Goal: Book appointment/travel/reservation

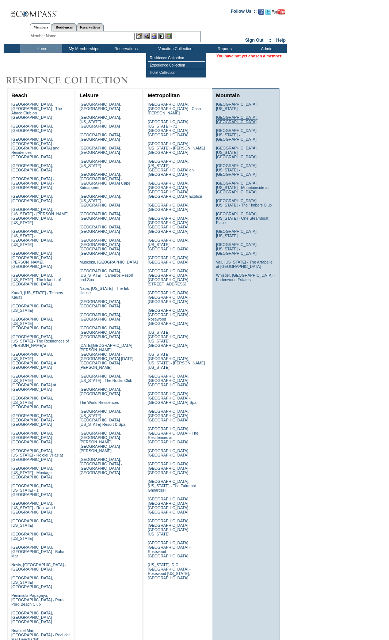
click at [227, 116] on link "Courchevel, France" at bounding box center [237, 119] width 42 height 9
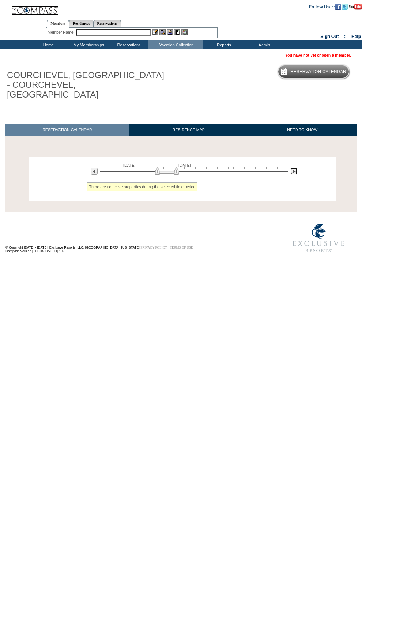
click at [294, 168] on img at bounding box center [293, 171] width 7 height 7
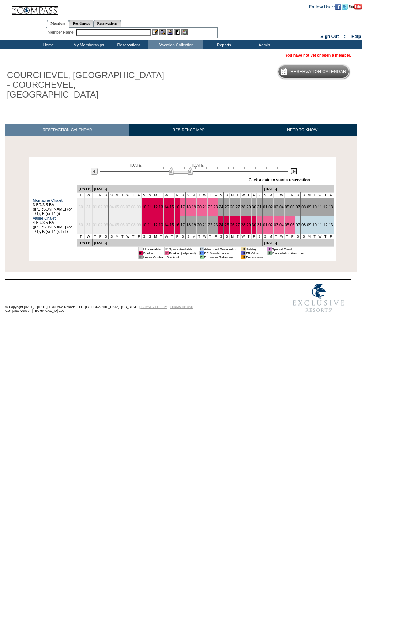
click at [294, 168] on img at bounding box center [293, 171] width 7 height 7
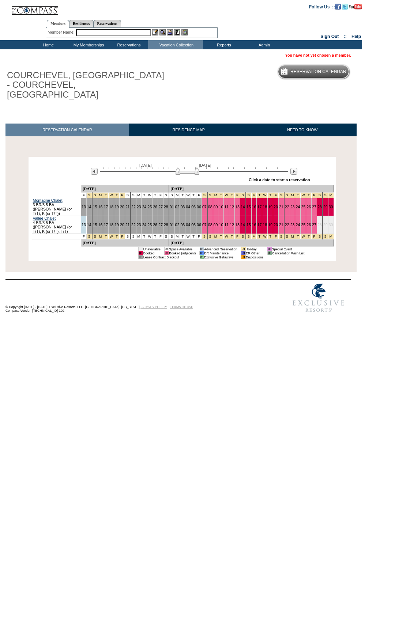
click at [144, 32] on input "text" at bounding box center [113, 32] width 75 height 7
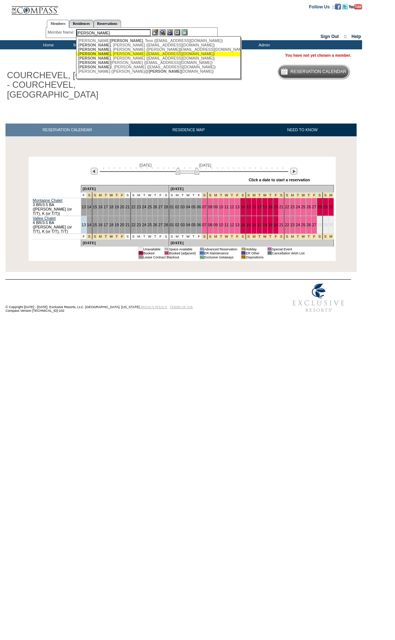
click at [147, 56] on div "Segal , Meredith (meredithpsegal@gmail.com)" at bounding box center [158, 54] width 161 height 4
type input "Segal, Meredith (meredithpsegal@gmail.com)"
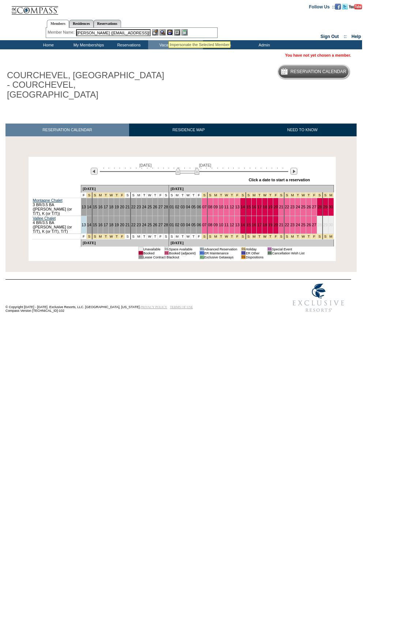
click at [169, 31] on img at bounding box center [170, 32] width 6 height 6
click at [161, 31] on img at bounding box center [162, 32] width 6 height 6
